Goal: Information Seeking & Learning: Find contact information

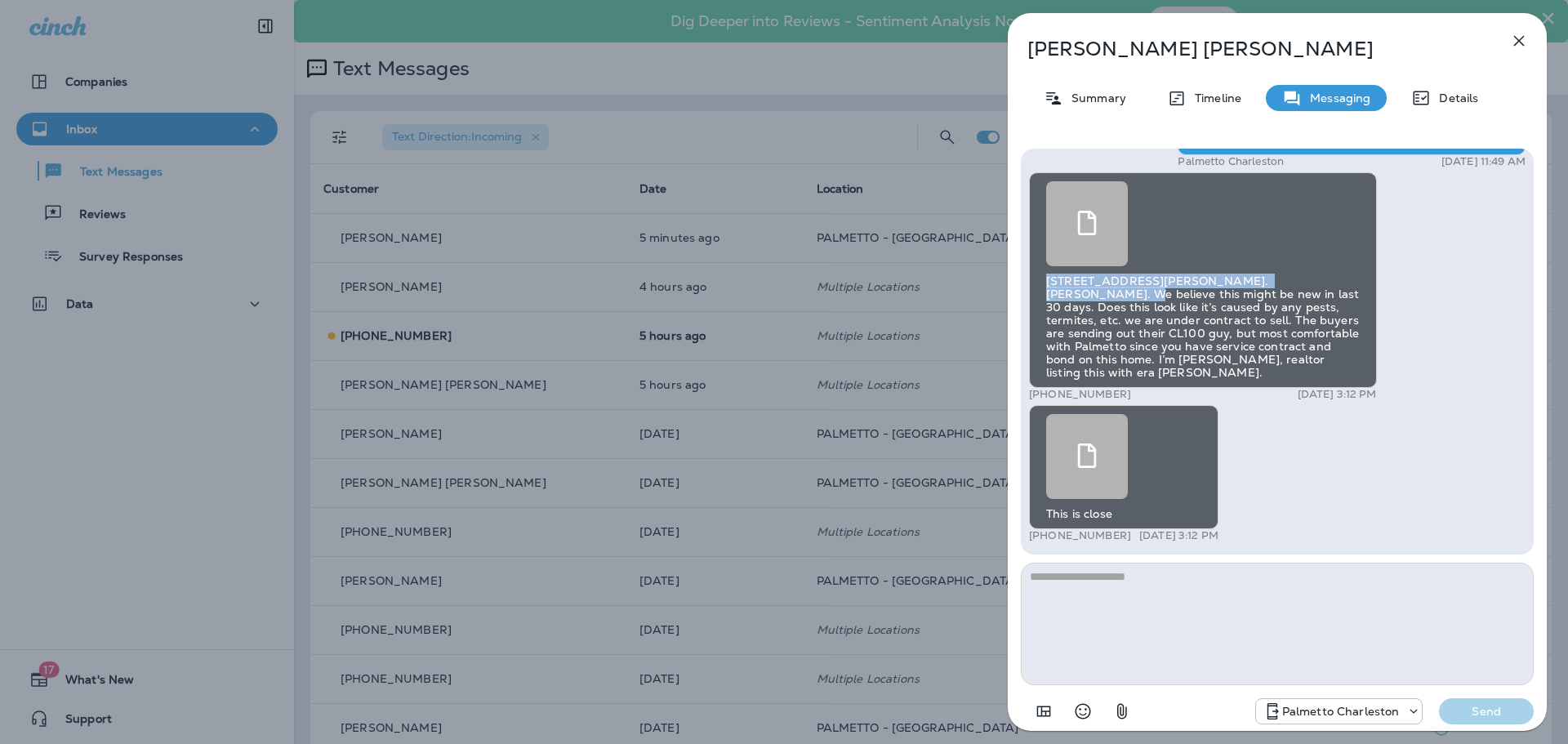
click at [1522, 31] on icon "button" at bounding box center [1519, 41] width 20 height 20
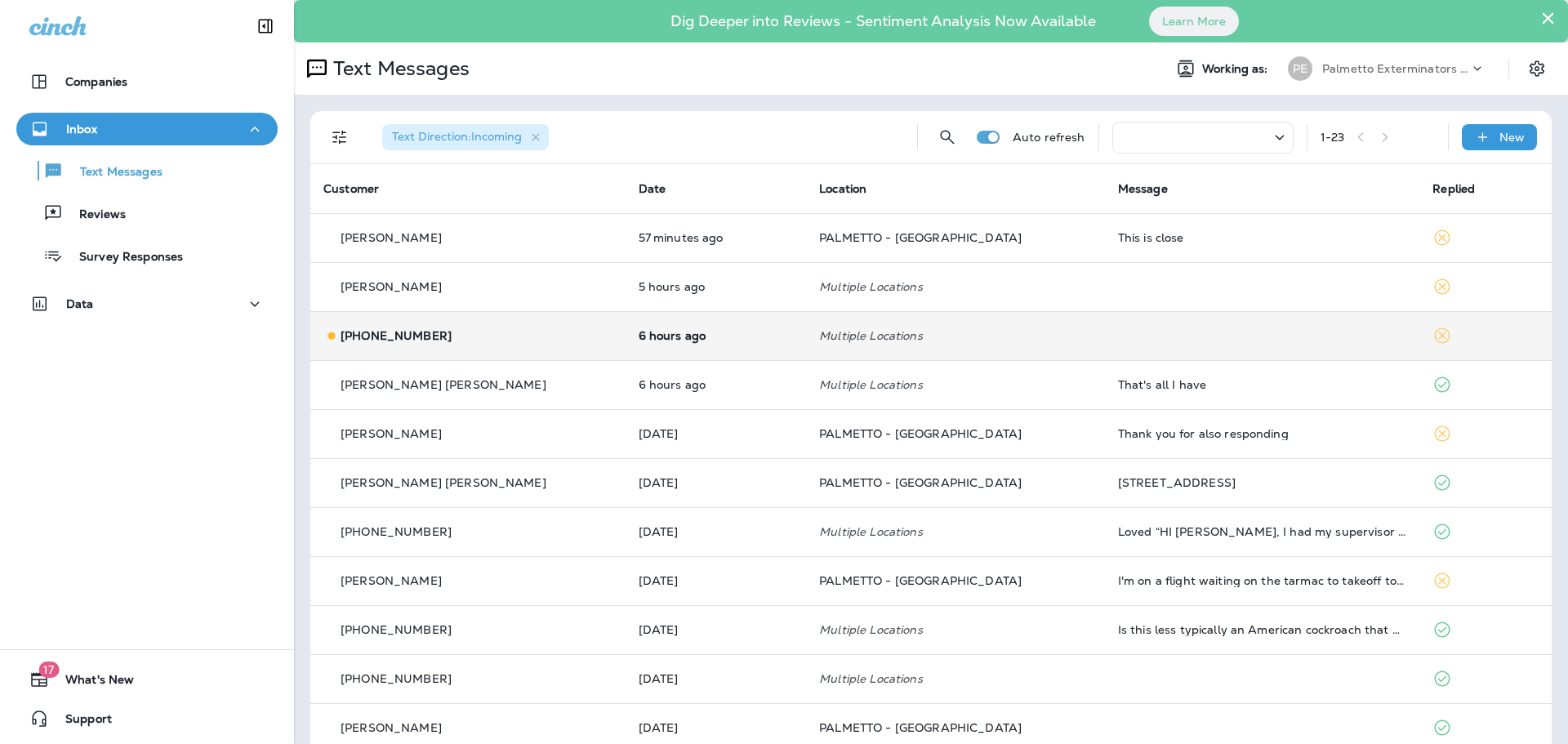
click at [413, 335] on p "[PHONE_NUMBER]" at bounding box center [395, 335] width 111 height 13
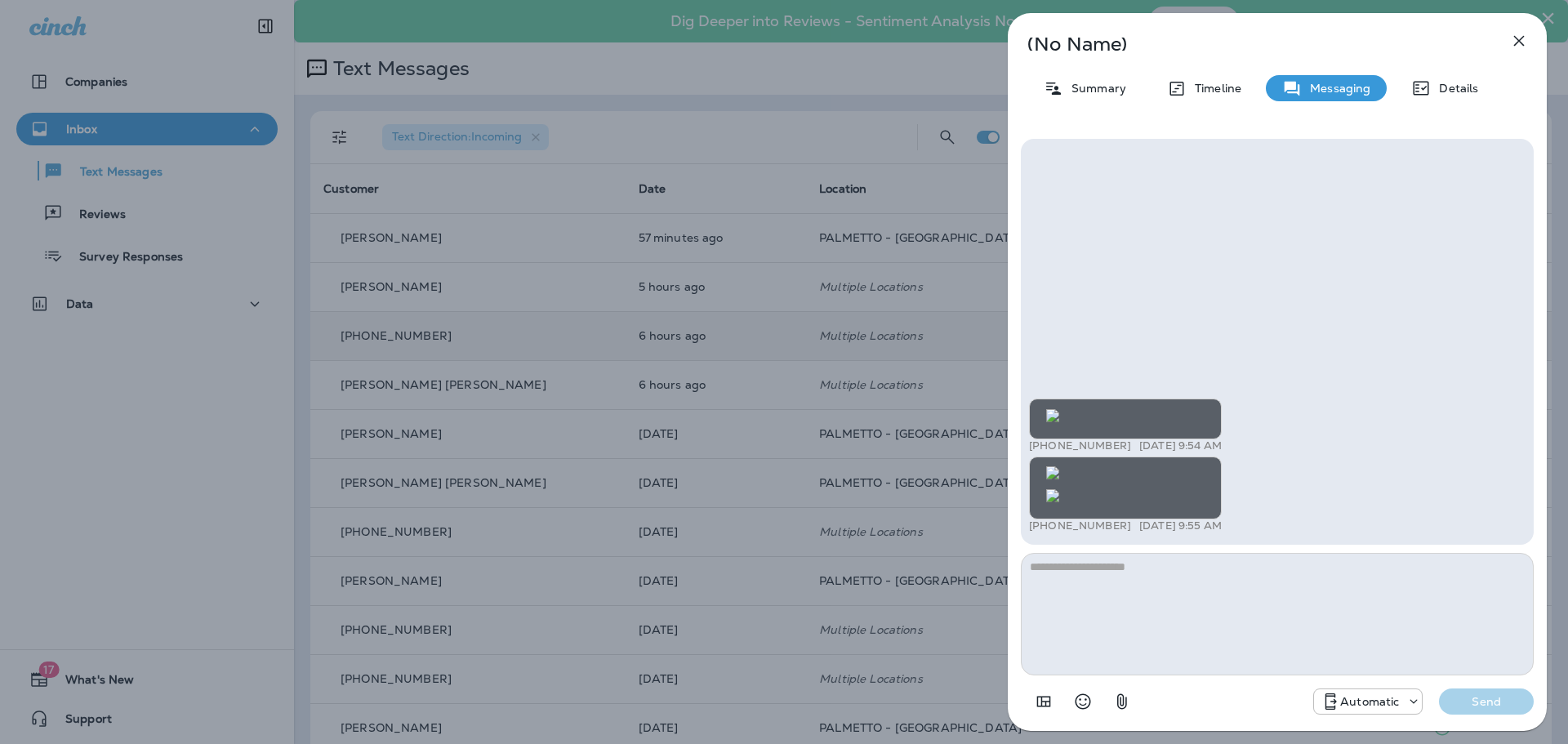
click at [1059, 489] on img at bounding box center [1053, 495] width 13 height 13
click at [1059, 412] on img at bounding box center [1053, 415] width 13 height 13
click at [1059, 422] on img at bounding box center [1053, 415] width 13 height 13
click at [1059, 409] on img at bounding box center [1053, 415] width 13 height 13
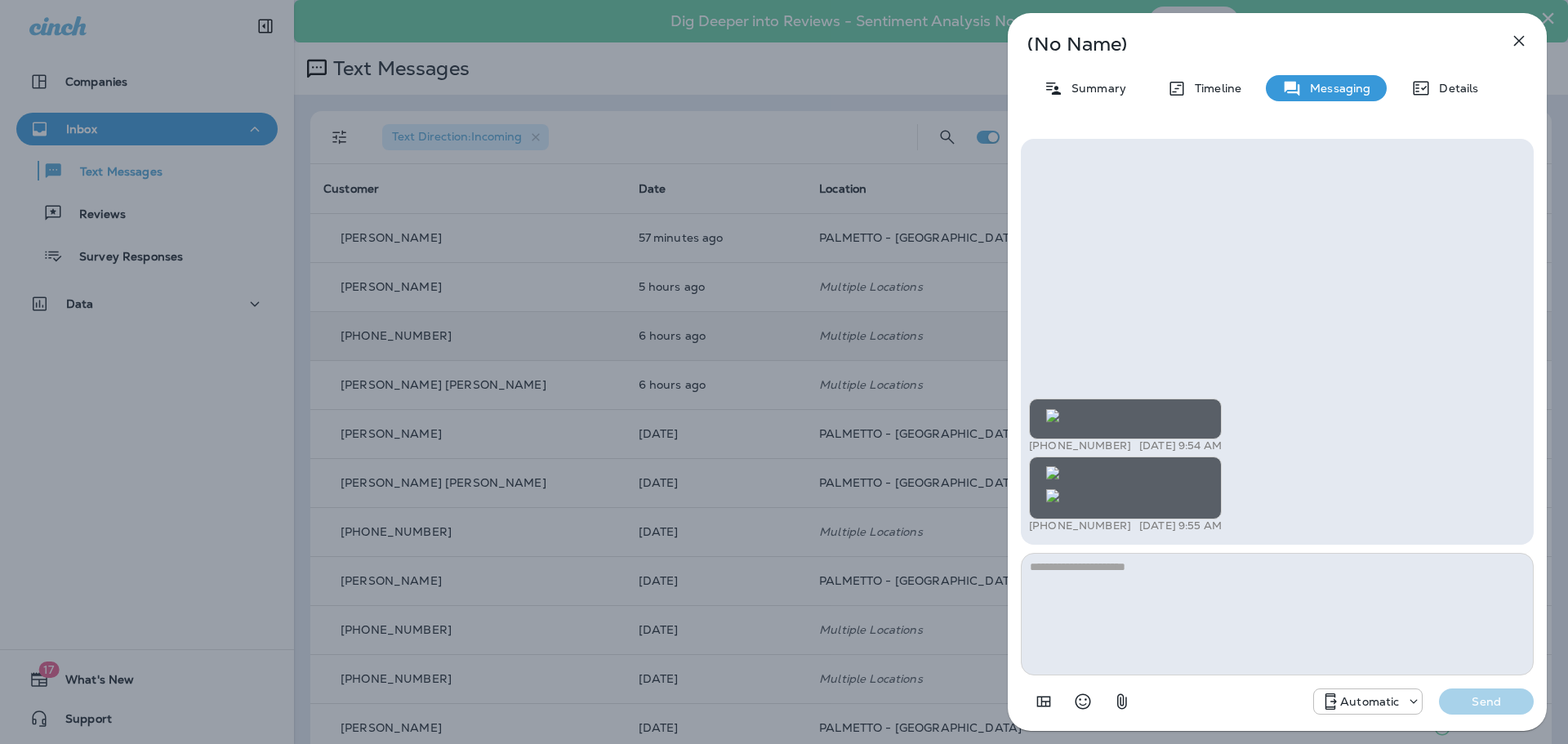
click at [1515, 38] on icon "button" at bounding box center [1519, 41] width 20 height 20
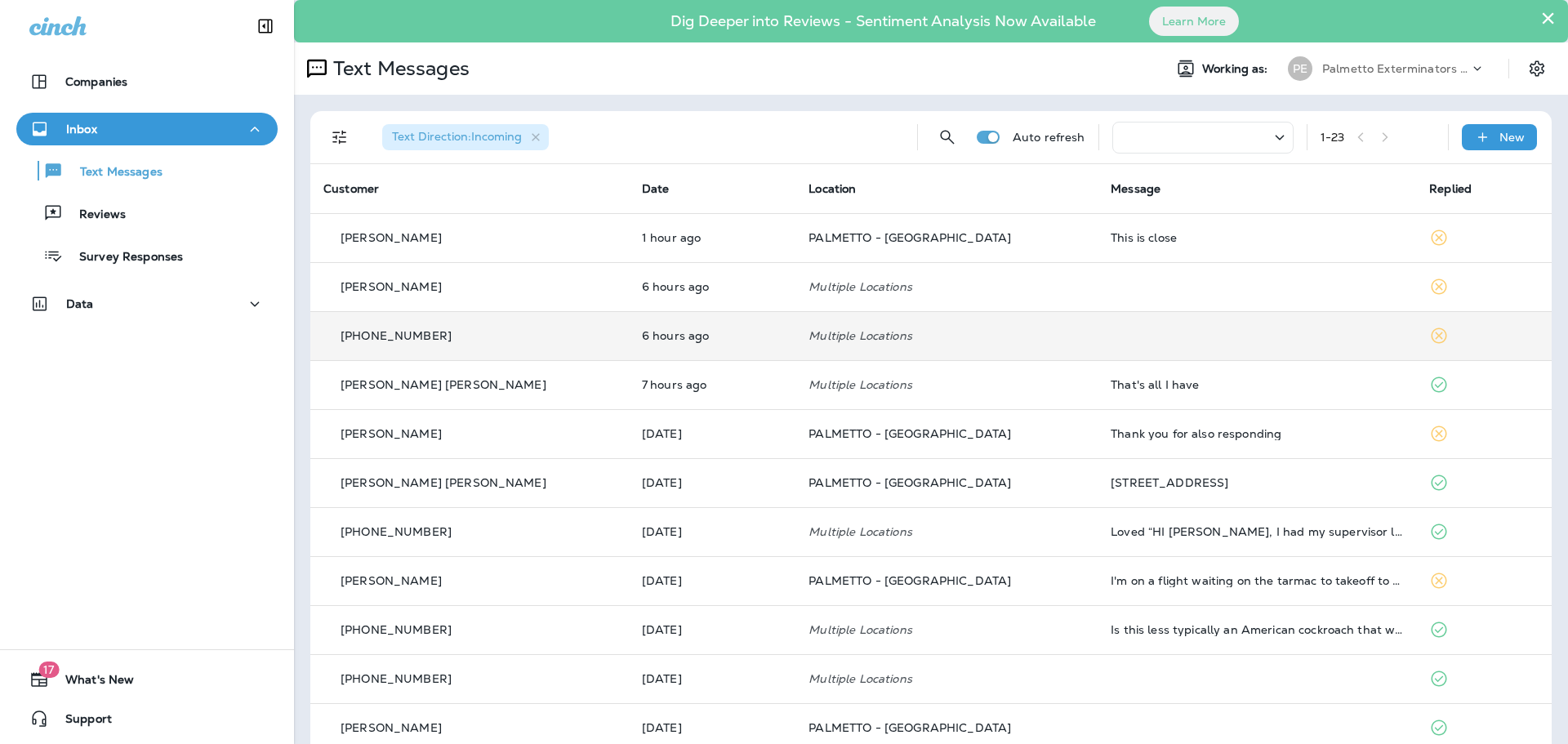
drag, startPoint x: 462, startPoint y: 337, endPoint x: 345, endPoint y: 337, distance: 117.0
click at [345, 337] on div "[PHONE_NUMBER]" at bounding box center [470, 336] width 293 height 17
drag, startPoint x: 362, startPoint y: 338, endPoint x: 461, endPoint y: 331, distance: 99.2
click at [461, 331] on div "[PHONE_NUMBER]" at bounding box center [470, 336] width 293 height 17
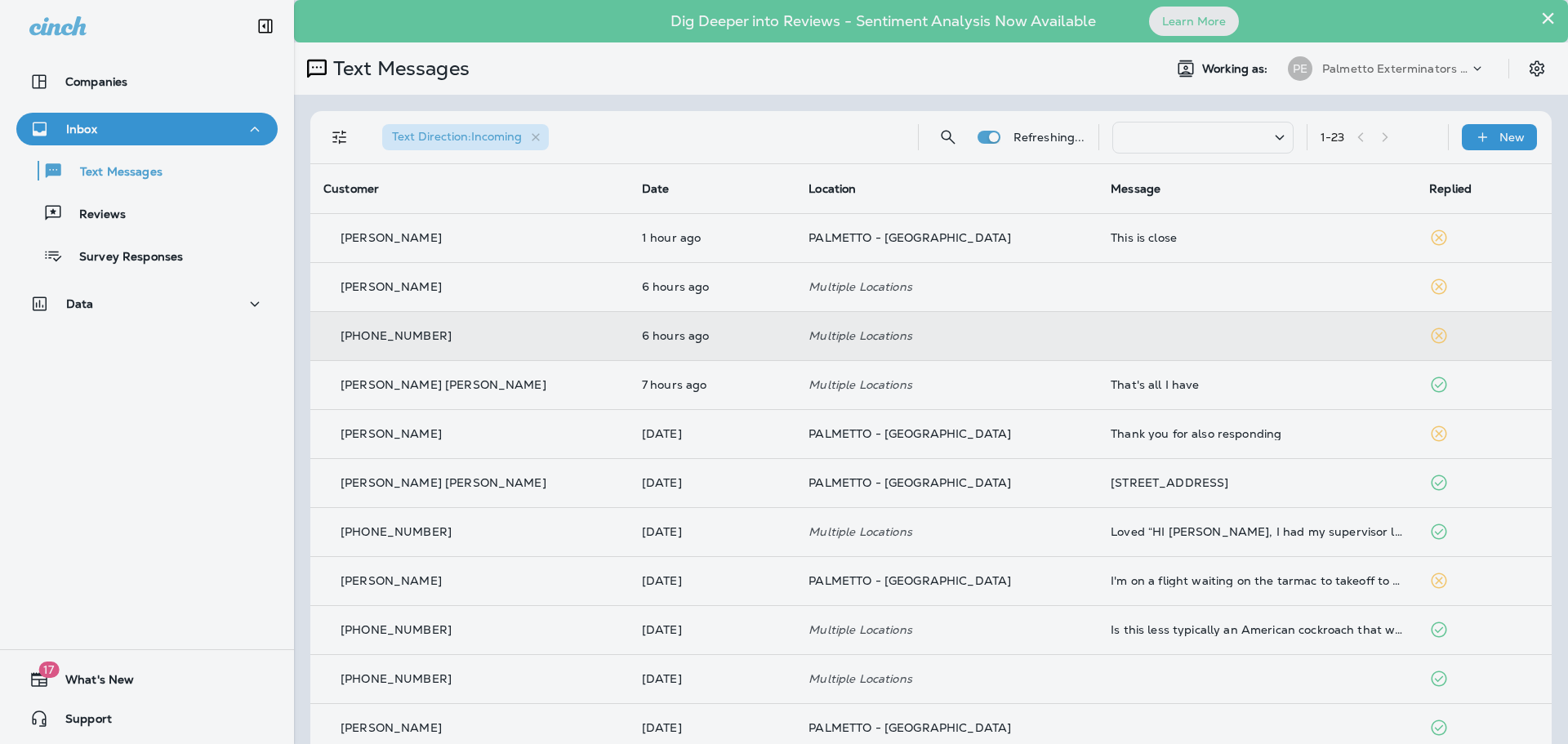
drag, startPoint x: 461, startPoint y: 331, endPoint x: 452, endPoint y: 331, distance: 9.0
click at [452, 331] on div "(No Name) Summary Timeline Messaging Details Customer Info Basic Info Opt Statu…" at bounding box center [871, 372] width 1568 height 744
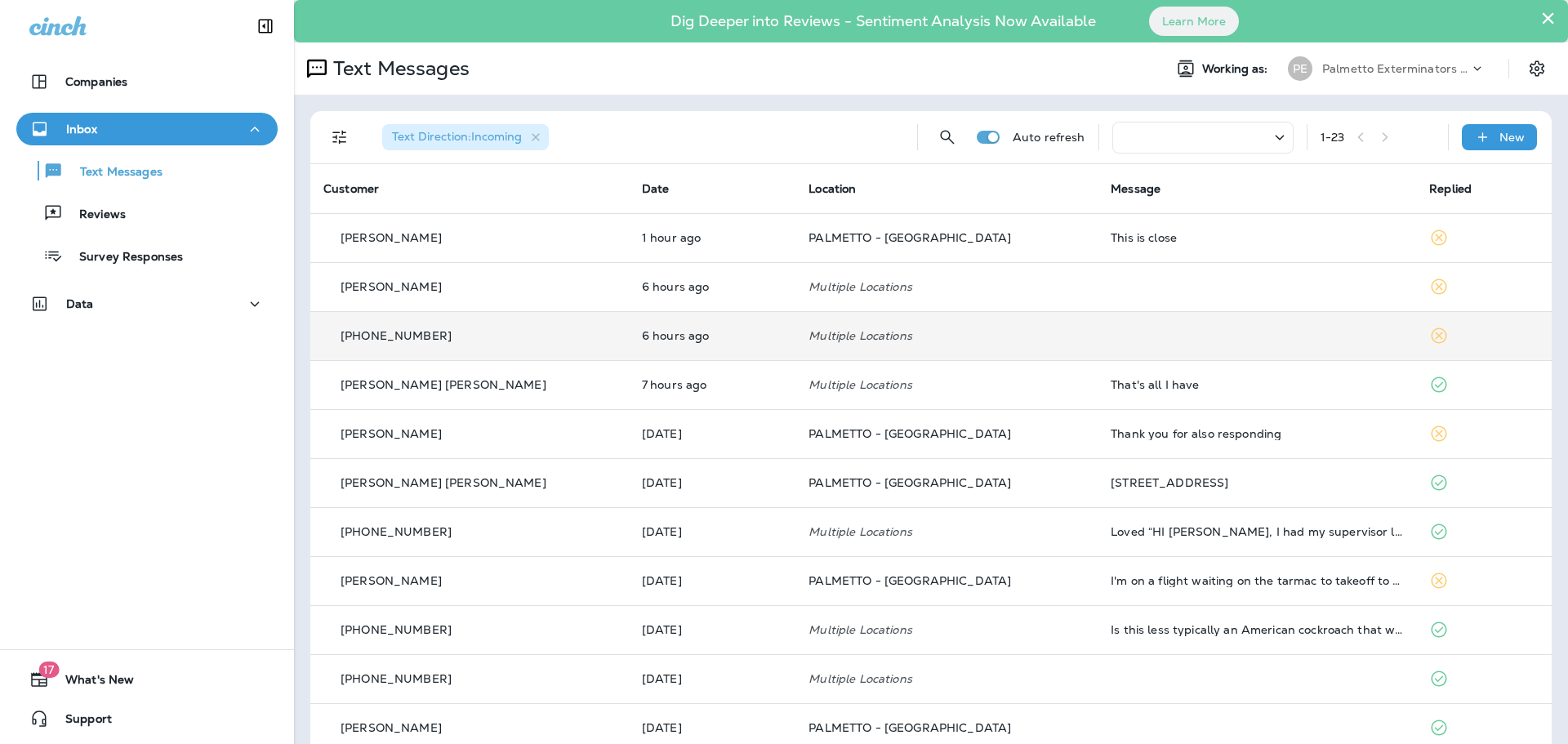
drag, startPoint x: 449, startPoint y: 332, endPoint x: 352, endPoint y: 319, distance: 97.9
click at [352, 319] on td "[PHONE_NUMBER]" at bounding box center [469, 335] width 319 height 49
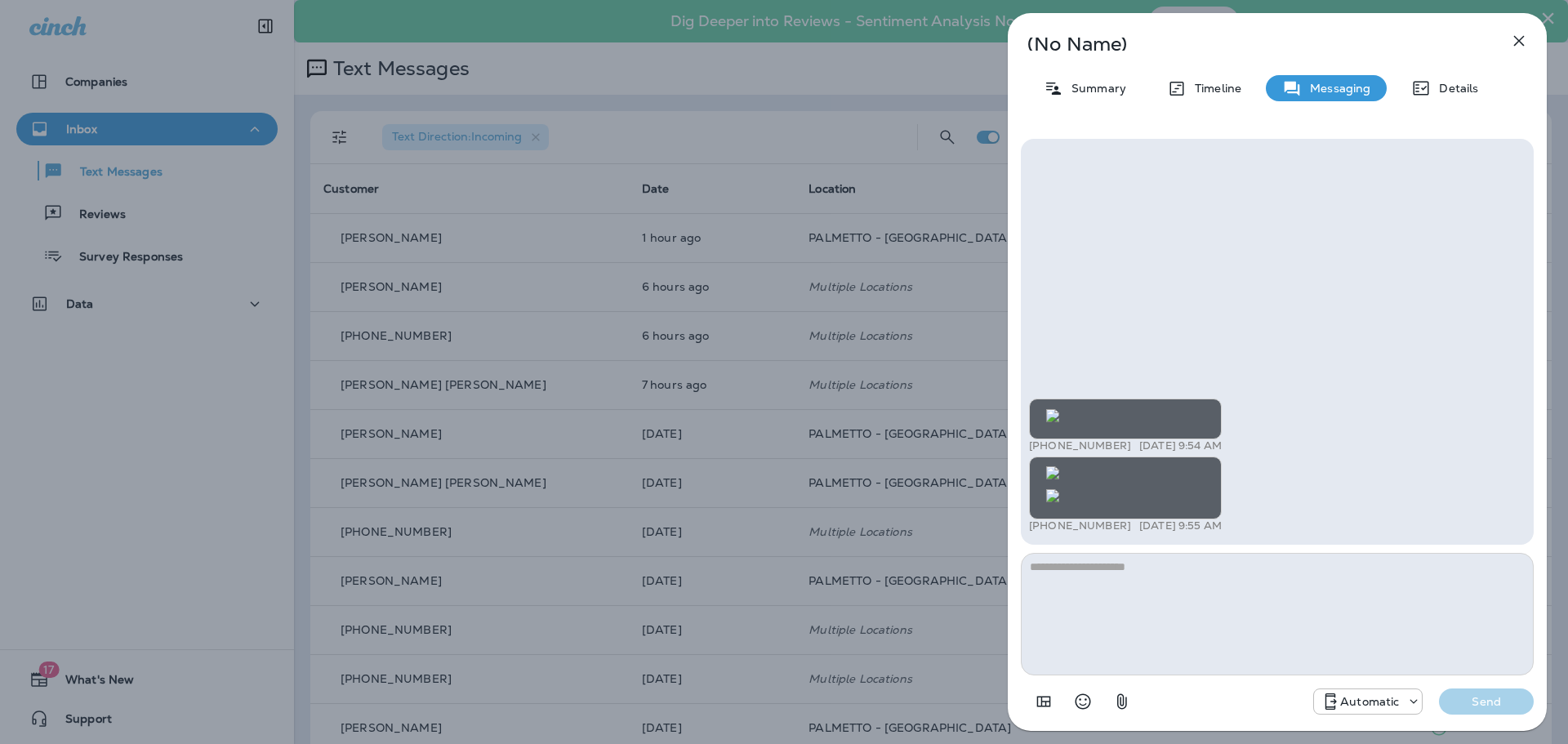
drag, startPoint x: 1139, startPoint y: 525, endPoint x: 1029, endPoint y: 531, distance: 110.2
click at [1029, 531] on div "+1 (843) 990-0677 [DATE] 9:55 AM" at bounding box center [1125, 526] width 193 height 13
copy p "[PHONE_NUMBER]"
